Goal: Check status: Check status

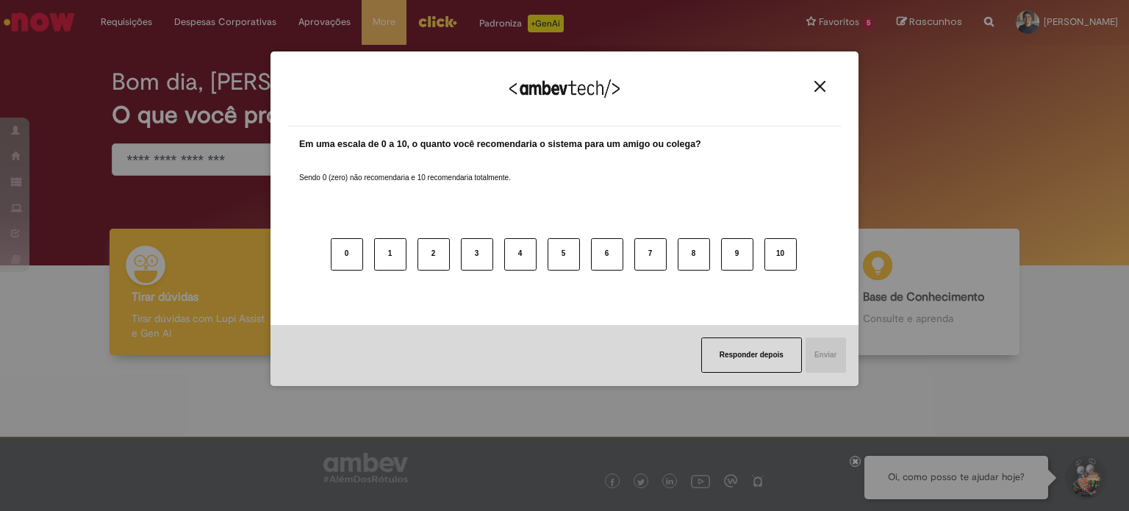
click at [824, 88] on img "Close" at bounding box center [819, 86] width 11 height 11
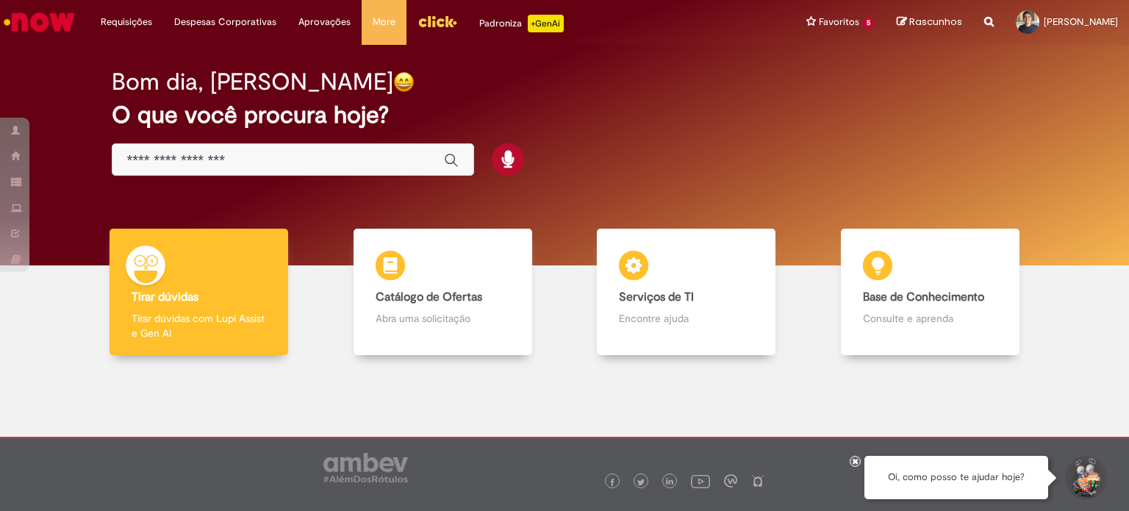
click at [853, 461] on icon at bounding box center [856, 460] width 6 height 7
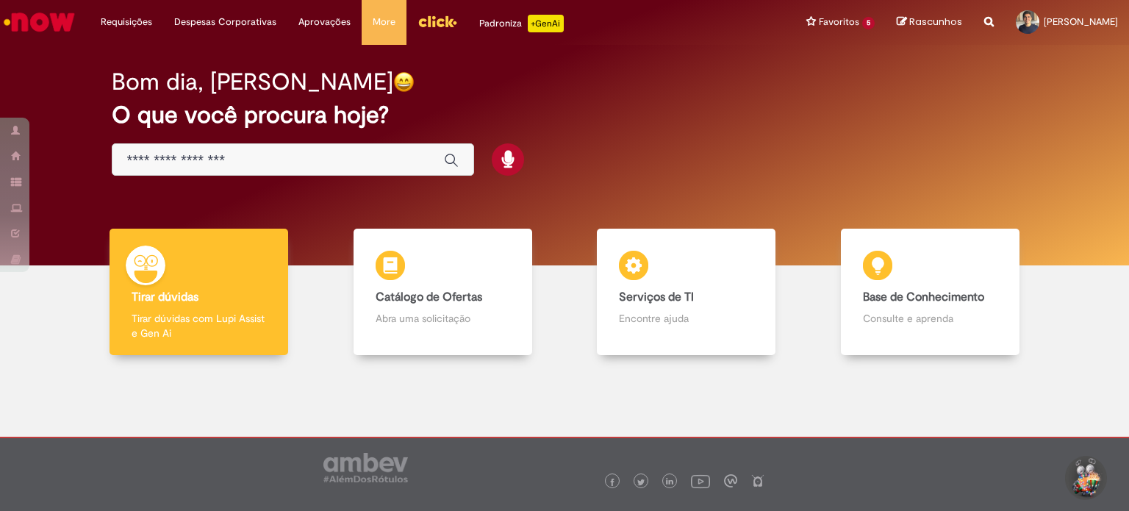
click at [747, 139] on div "Bom dia, [PERSON_NAME] O que você procura hoje?" at bounding box center [565, 122] width 958 height 125
click at [40, 24] on img "Ir para a Homepage" at bounding box center [39, 21] width 76 height 29
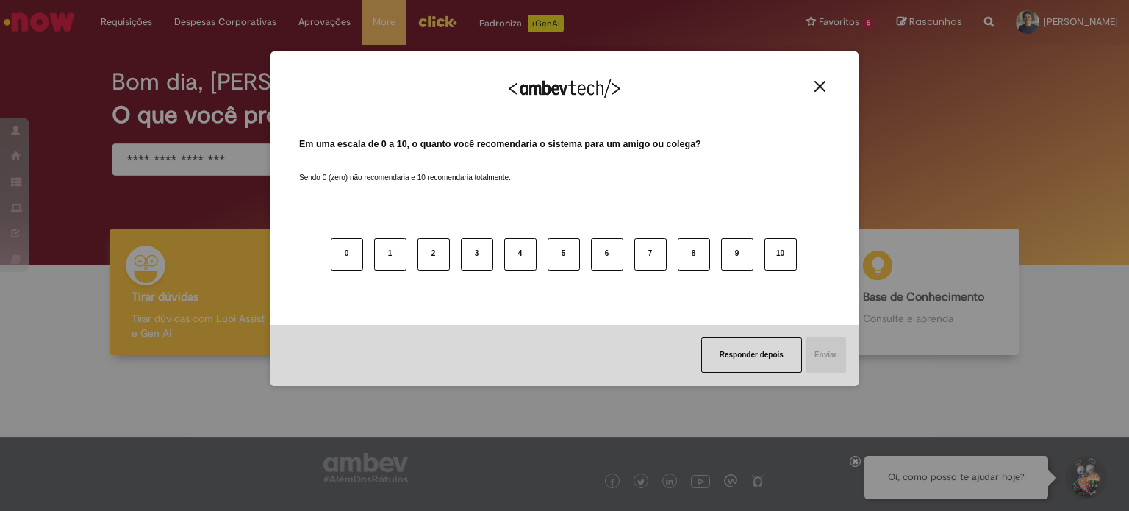
click at [814, 85] on button "Close" at bounding box center [820, 86] width 20 height 12
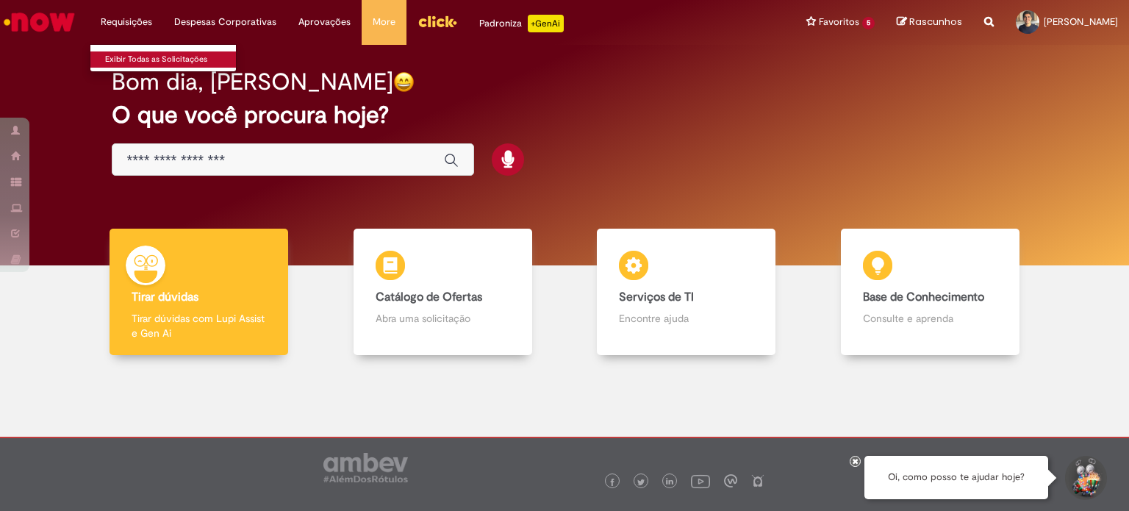
click at [129, 60] on link "Exibir Todas as Solicitações" at bounding box center [171, 59] width 162 height 16
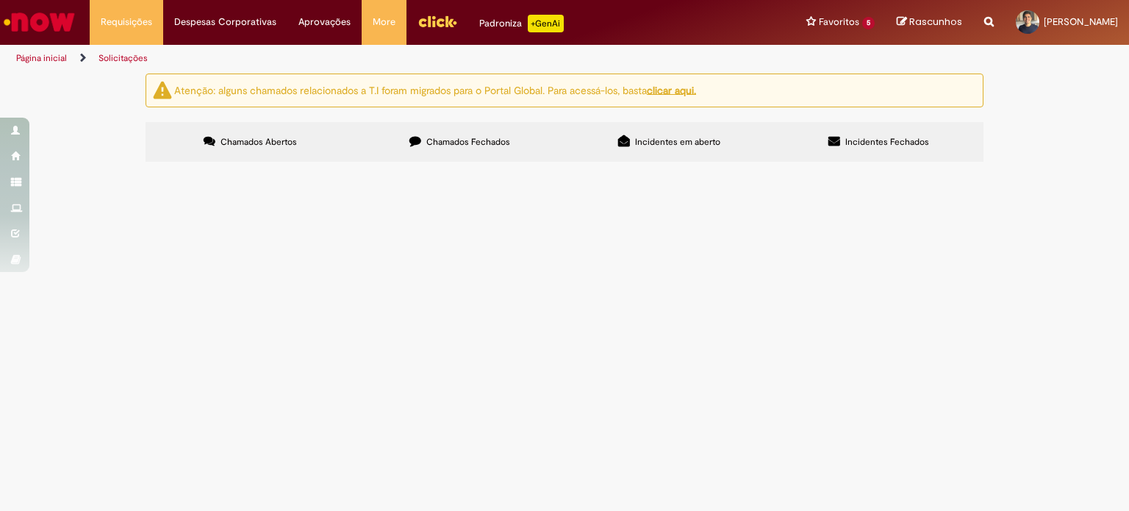
click at [473, 135] on label "Chamados Fechados" at bounding box center [459, 142] width 209 height 40
click at [873, 139] on span "Incidentes Fechados" at bounding box center [887, 142] width 84 height 12
click at [685, 137] on span "Incidentes em aberto" at bounding box center [677, 142] width 85 height 12
click at [448, 150] on label "Chamados Fechados" at bounding box center [459, 142] width 209 height 40
click at [0, 0] on div "Encerrado" at bounding box center [0, 0] width 0 height 0
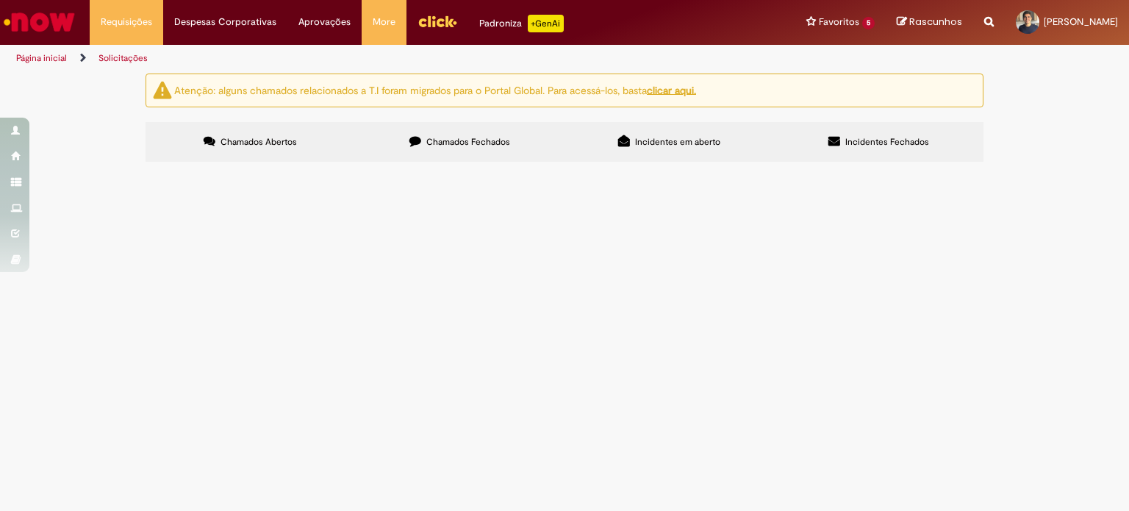
click at [0, 0] on div "Encerrado" at bounding box center [0, 0] width 0 height 0
click at [0, 0] on span "Dúvida Fiscal" at bounding box center [0, 0] width 0 height 0
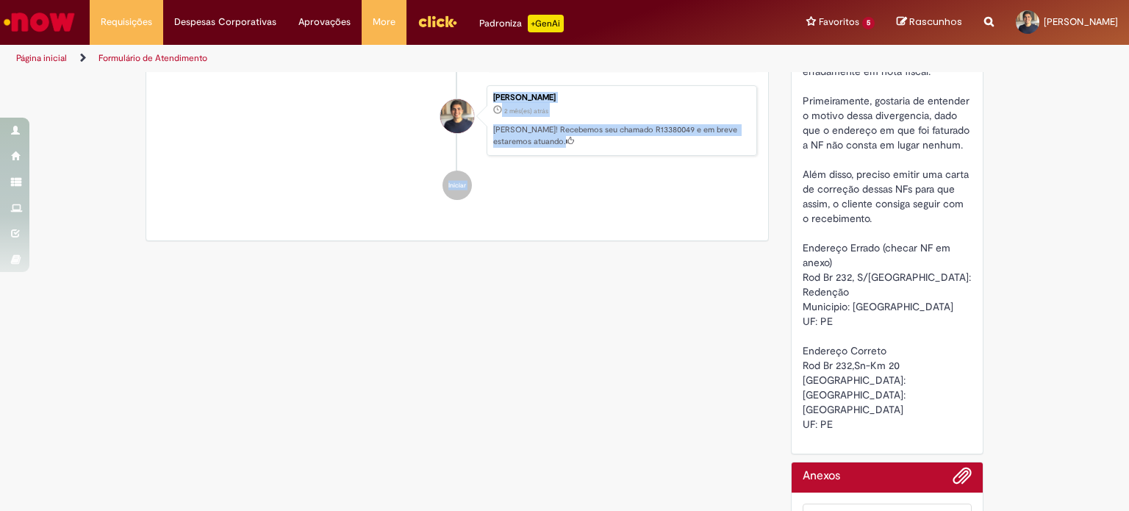
scroll to position [480, 0]
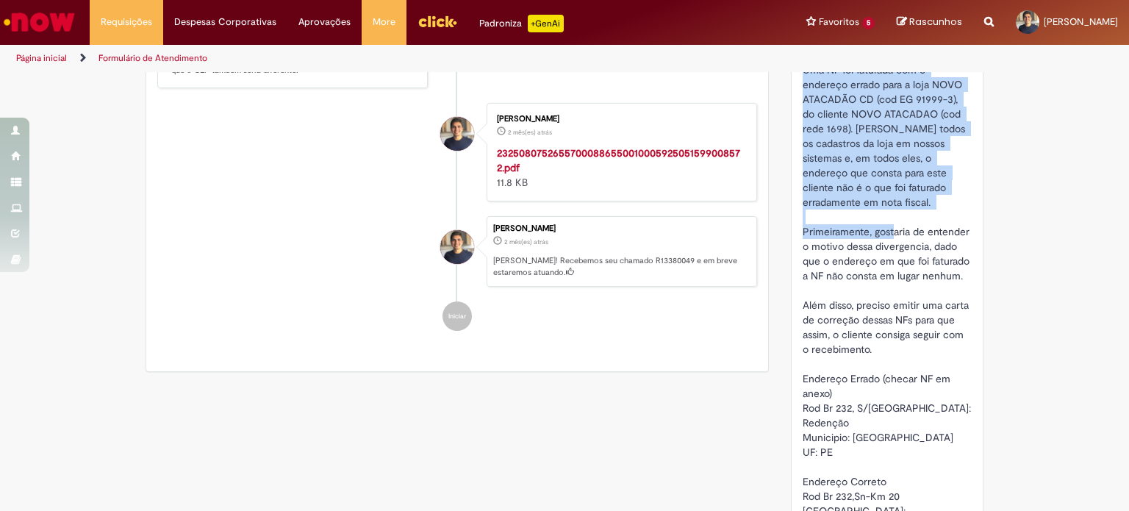
drag, startPoint x: 797, startPoint y: 137, endPoint x: 912, endPoint y: 216, distance: 139.1
click at [912, 216] on span "Turma, bom dia. Tudo bem? Uma NF foi faturada com o endereço errado para a loja…" at bounding box center [888, 290] width 171 height 542
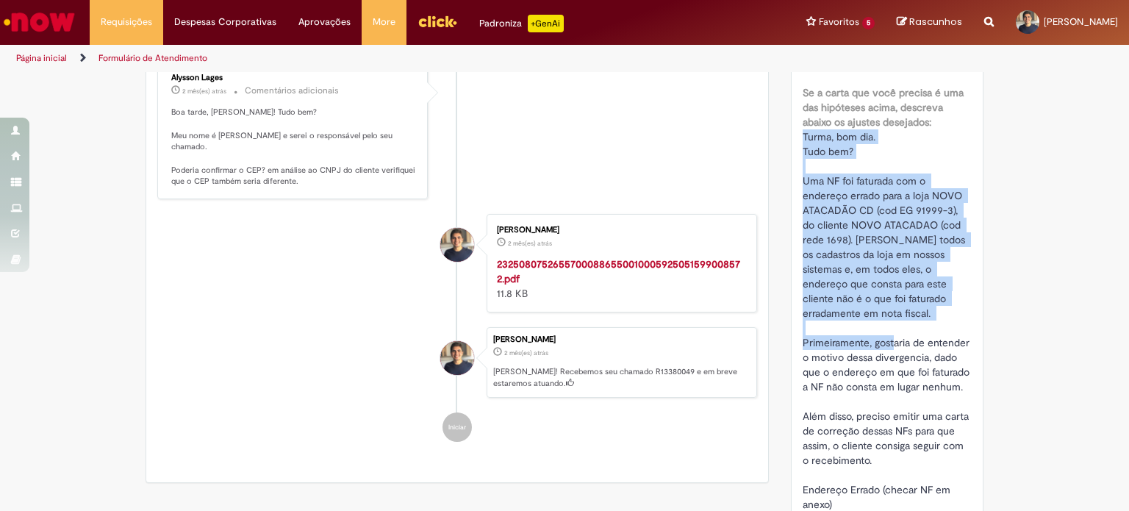
scroll to position [333, 0]
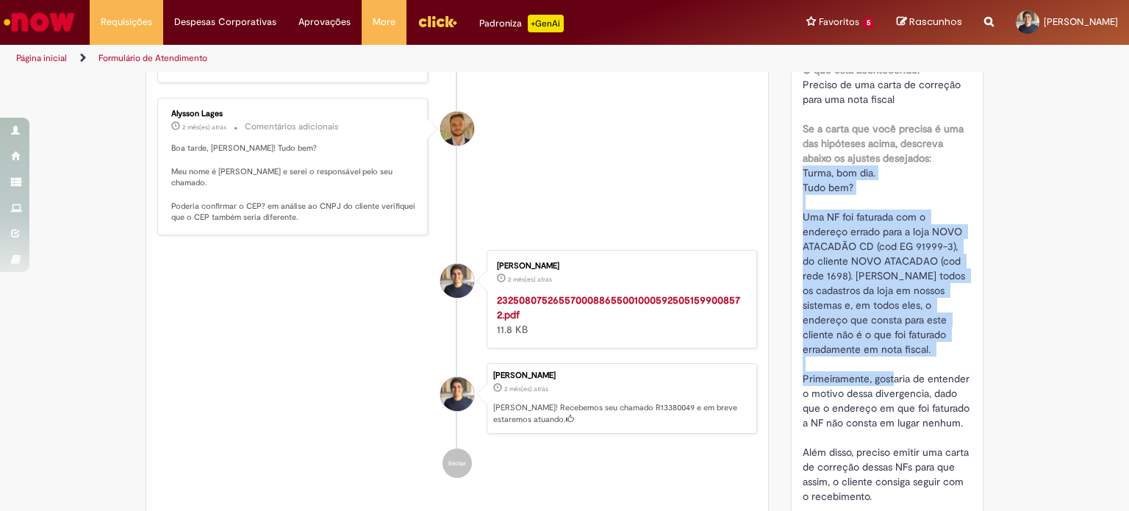
click at [822, 180] on span "Turma, bom dia. Tudo bem? Uma NF foi faturada com o endereço errado para a loja…" at bounding box center [888, 437] width 171 height 542
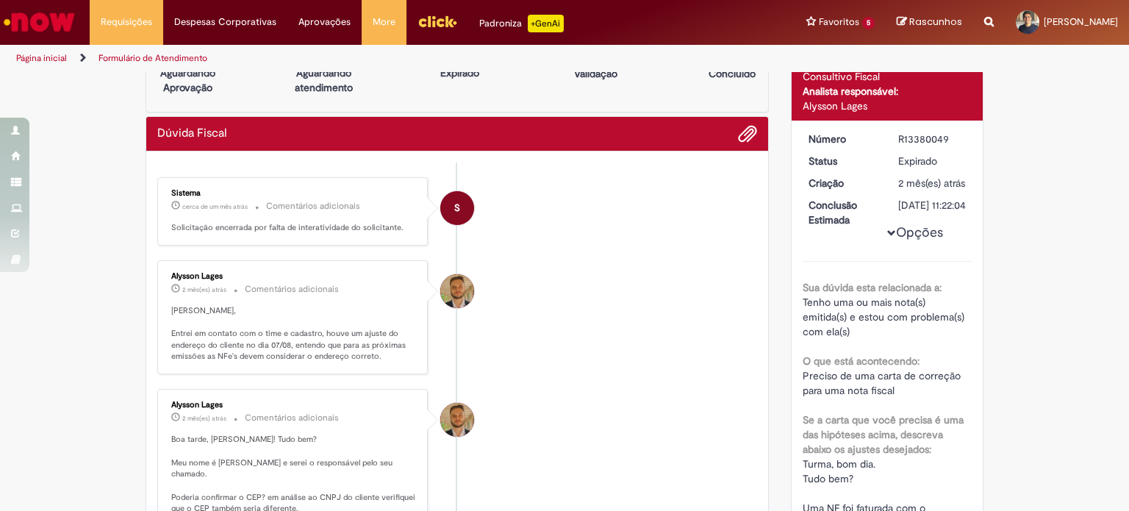
scroll to position [0, 0]
